Goal: Information Seeking & Learning: Learn about a topic

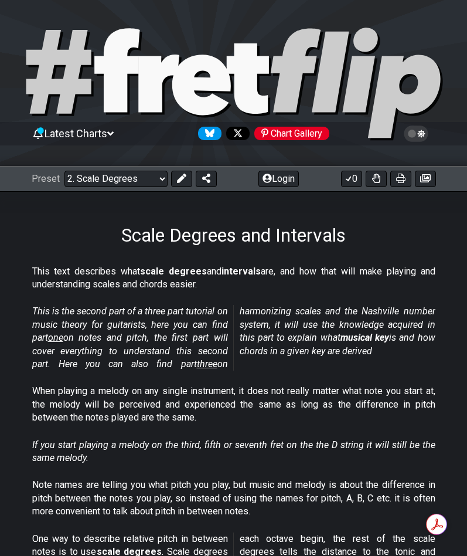
scroll to position [29, 0]
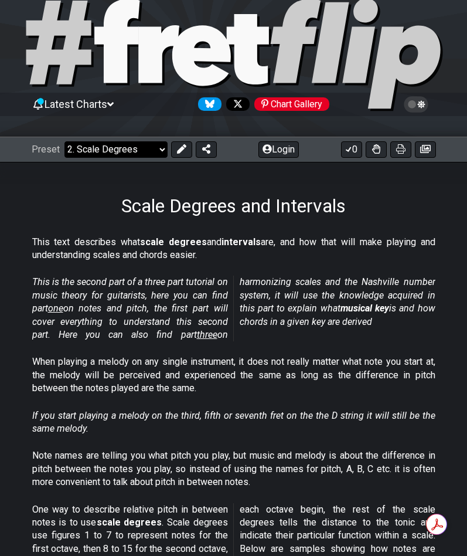
click at [141, 148] on select "Welcome to #fretflip! Initial Preset Custom Preset Minor Pentatonic Major Penta…" at bounding box center [116, 149] width 103 height 16
click at [145, 141] on select "Welcome to #fretflip! Initial Preset Custom Preset Minor Pentatonic Major Penta…" at bounding box center [116, 149] width 103 height 16
click at [65, 141] on select "Welcome to #fretflip! Initial Preset Custom Preset Minor Pentatonic Major Penta…" at bounding box center [116, 149] width 103 height 16
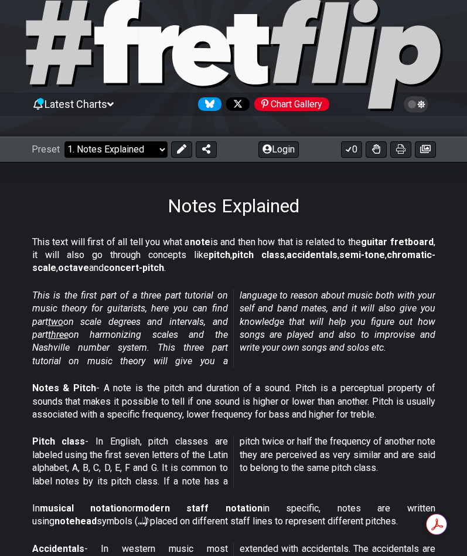
click at [147, 147] on select "Welcome to #fretflip! Initial Preset Custom Preset Minor Pentatonic Major Penta…" at bounding box center [116, 149] width 103 height 16
click at [158, 151] on select "Welcome to #fretflip! Initial Preset Custom Preset Minor Pentatonic Major Penta…" at bounding box center [116, 149] width 103 height 16
click at [65, 141] on select "Welcome to #fretflip! Initial Preset Custom Preset Minor Pentatonic Major Penta…" at bounding box center [116, 149] width 103 height 16
select select "/guitar-scales-generator"
select select "A"
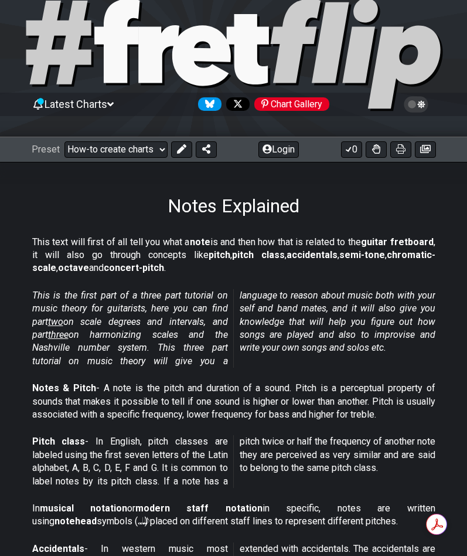
select select "A"
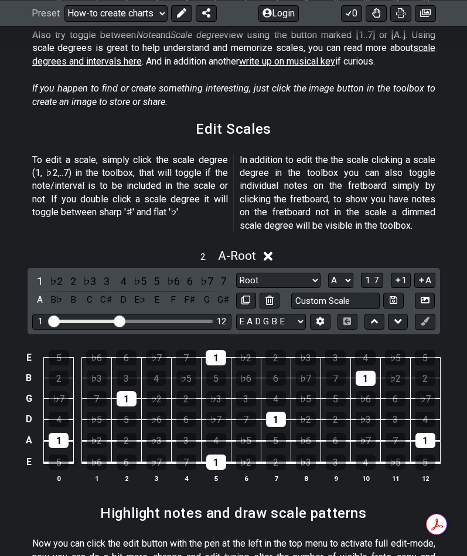
scroll to position [671, 0]
